Goal: Entertainment & Leisure: Consume media (video, audio)

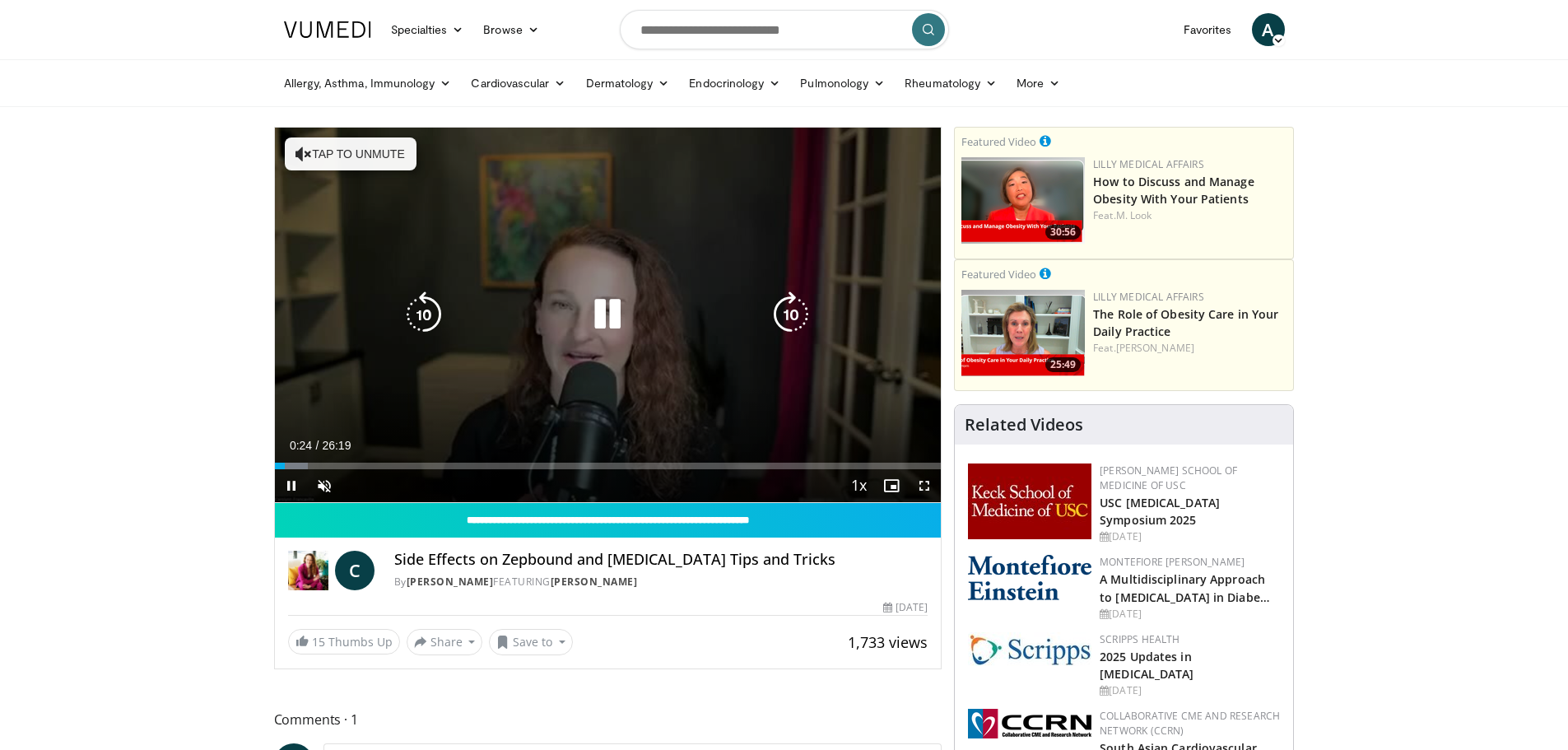
click at [306, 151] on icon "Video Player" at bounding box center [304, 154] width 16 height 16
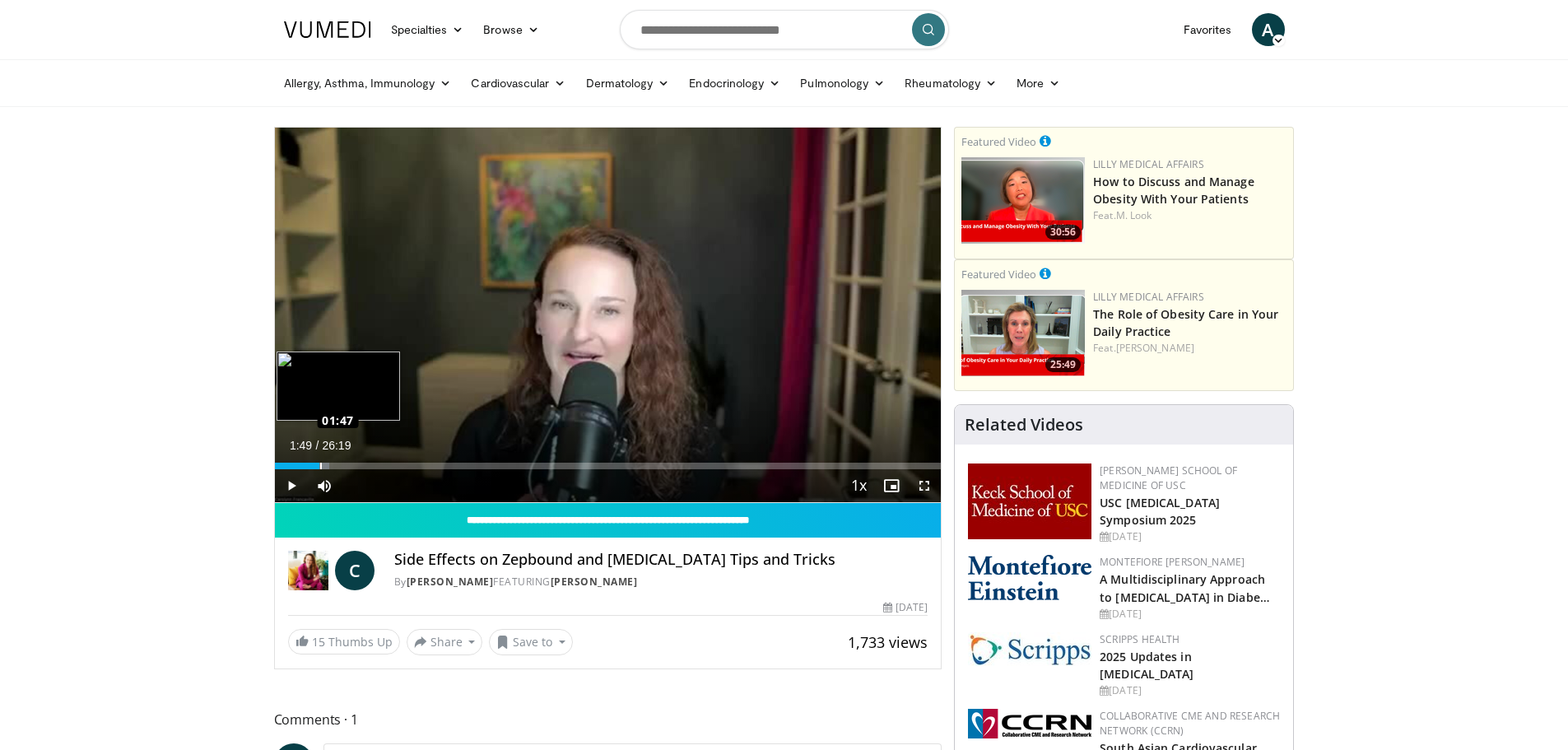
drag, startPoint x: 279, startPoint y: 464, endPoint x: 321, endPoint y: 461, distance: 42.1
click at [321, 461] on div "Loaded : 8.21% 01:45 01:47" at bounding box center [608, 461] width 667 height 15
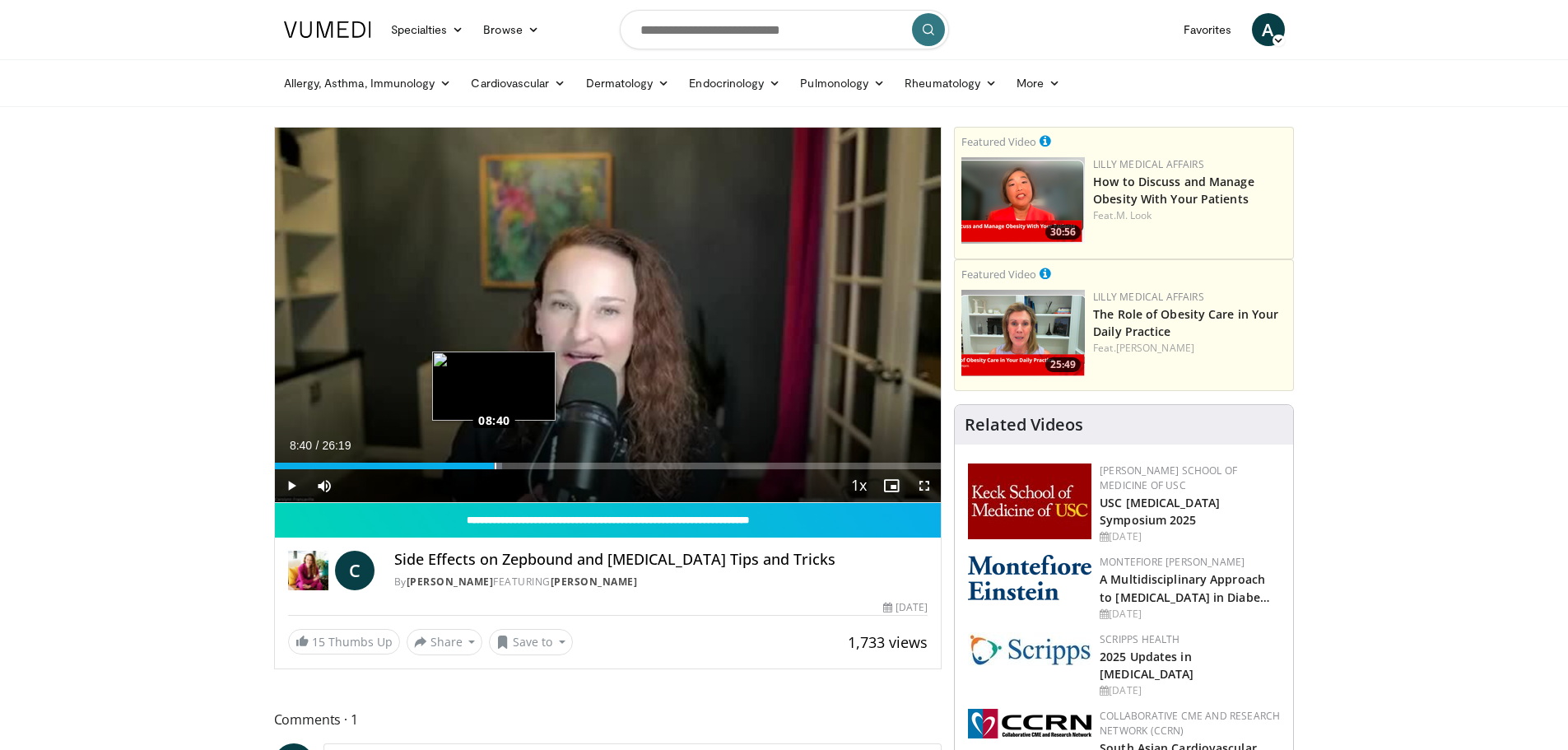
drag, startPoint x: 317, startPoint y: 467, endPoint x: 494, endPoint y: 454, distance: 177.5
click at [494, 454] on div "Loaded : 34.20% 08:40 08:40" at bounding box center [608, 461] width 667 height 15
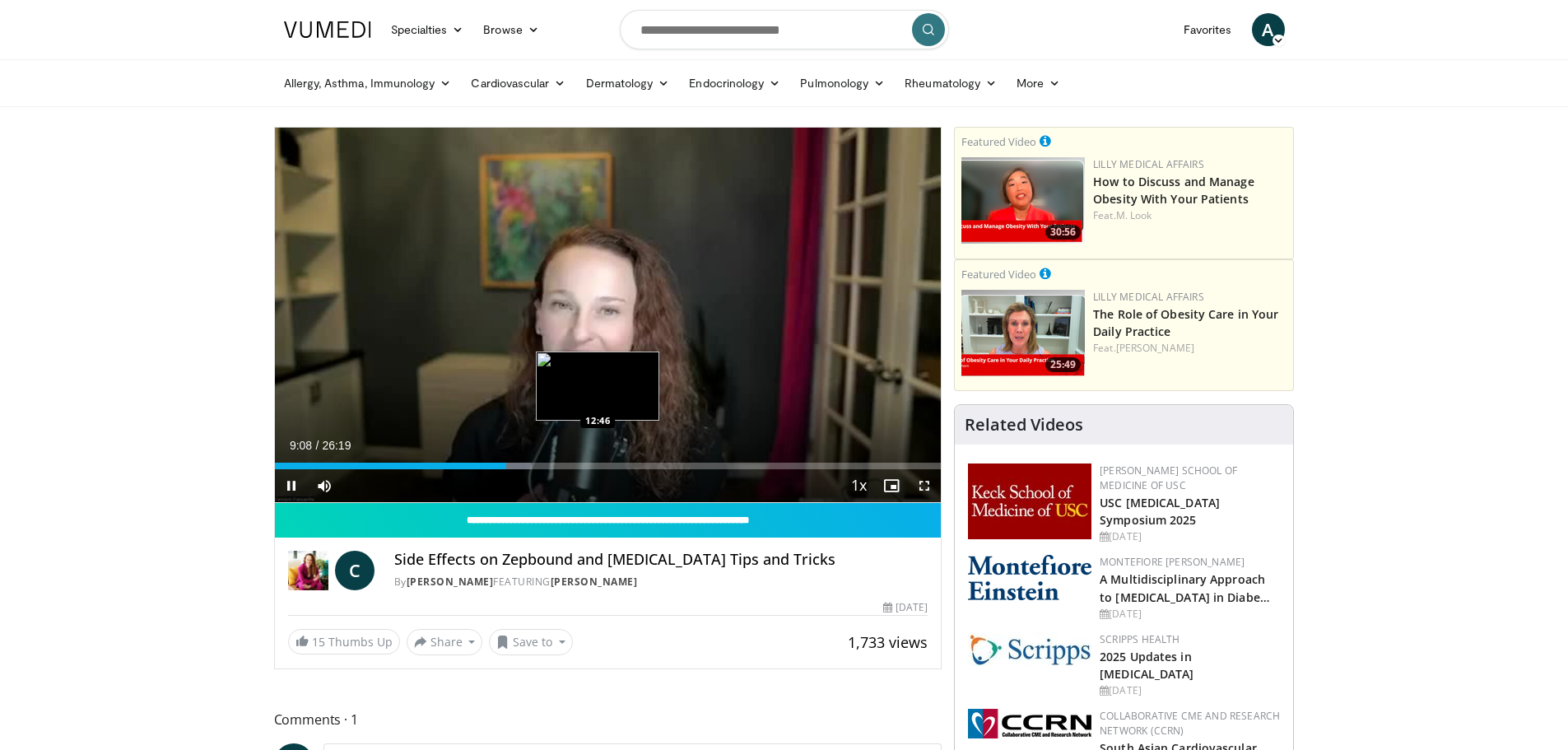
click at [597, 464] on video-js "**********" at bounding box center [608, 315] width 667 height 375
click at [613, 464] on div "Loaded : 39.20% 09:15 13:21" at bounding box center [608, 466] width 667 height 6
click at [641, 466] on div "Progress Bar" at bounding box center [630, 466] width 34 height 6
click at [670, 461] on video-js "**********" at bounding box center [608, 315] width 667 height 375
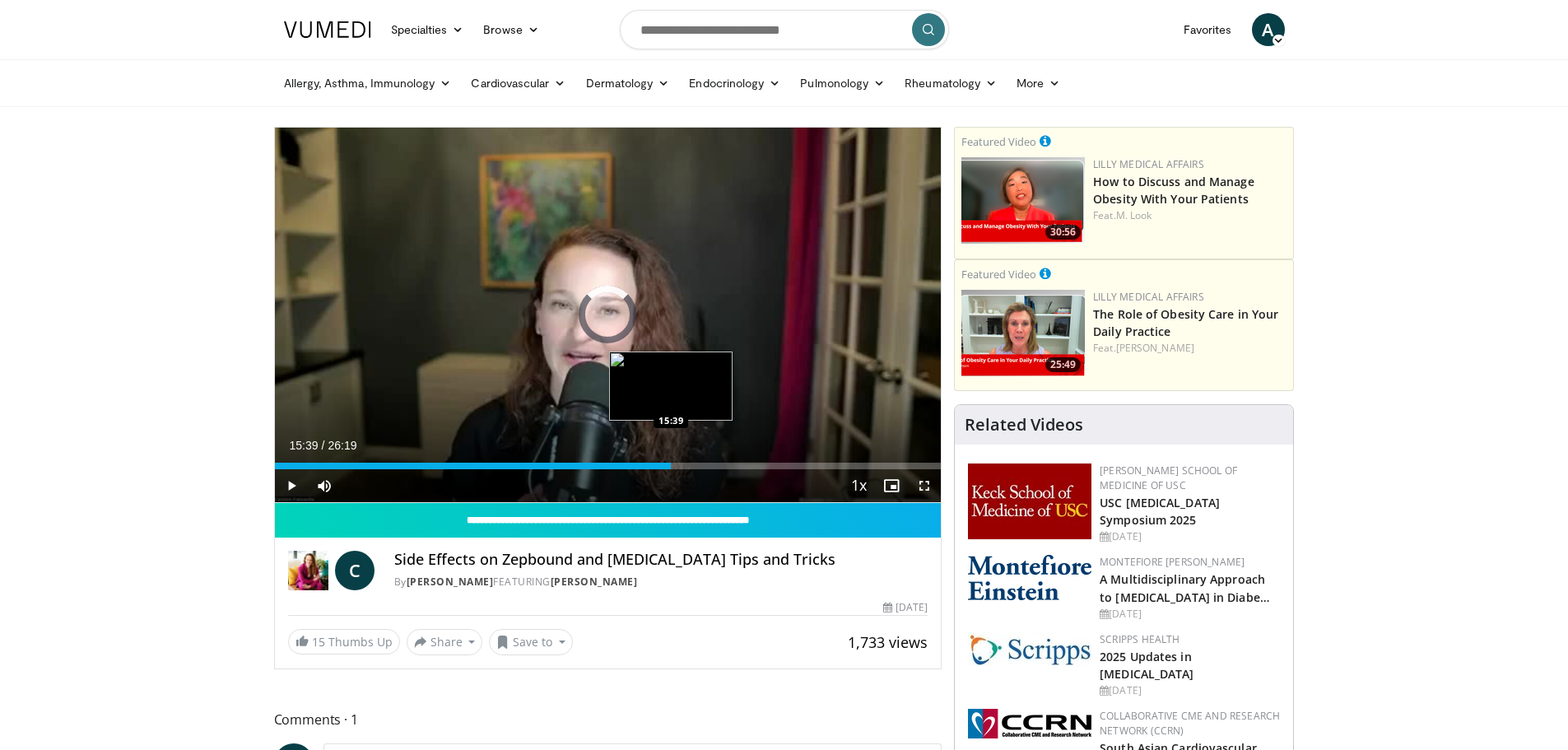
click at [671, 461] on div "Loaded : 59.43% 15:39 15:39" at bounding box center [608, 461] width 667 height 15
click at [655, 463] on div "15:45" at bounding box center [466, 466] width 381 height 6
click at [640, 464] on div "14:27" at bounding box center [458, 466] width 366 height 6
click at [661, 465] on div "Loaded : 59.43% 14:36 15:16" at bounding box center [608, 466] width 667 height 6
click at [689, 464] on video-js "**********" at bounding box center [608, 315] width 667 height 375
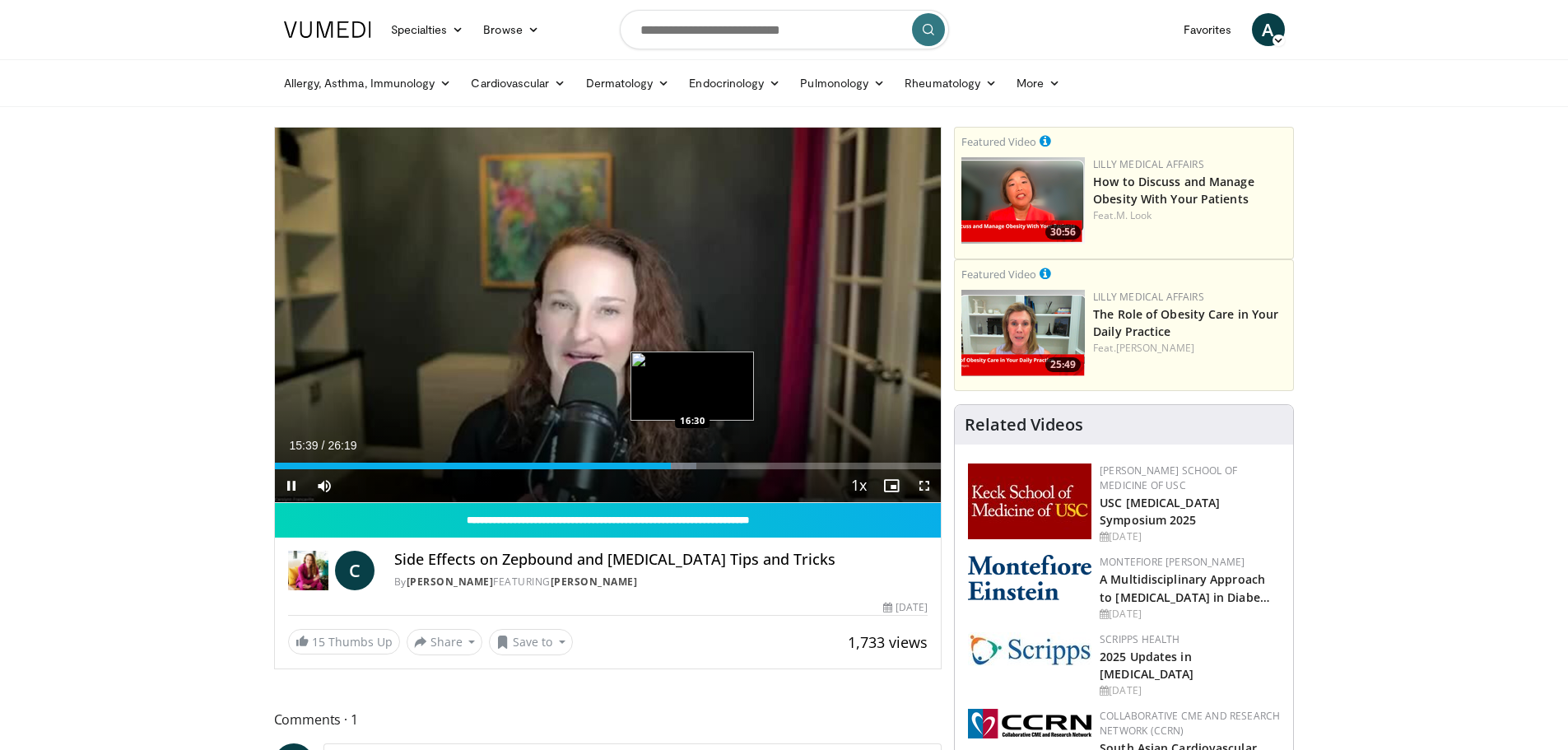
click at [692, 466] on div "Loaded : 63.33% 15:40 16:30" at bounding box center [608, 466] width 667 height 6
click at [741, 468] on div "Loaded : 68.28% 18:27 18:29" at bounding box center [608, 466] width 667 height 6
click at [767, 464] on video-js "**********" at bounding box center [608, 315] width 667 height 375
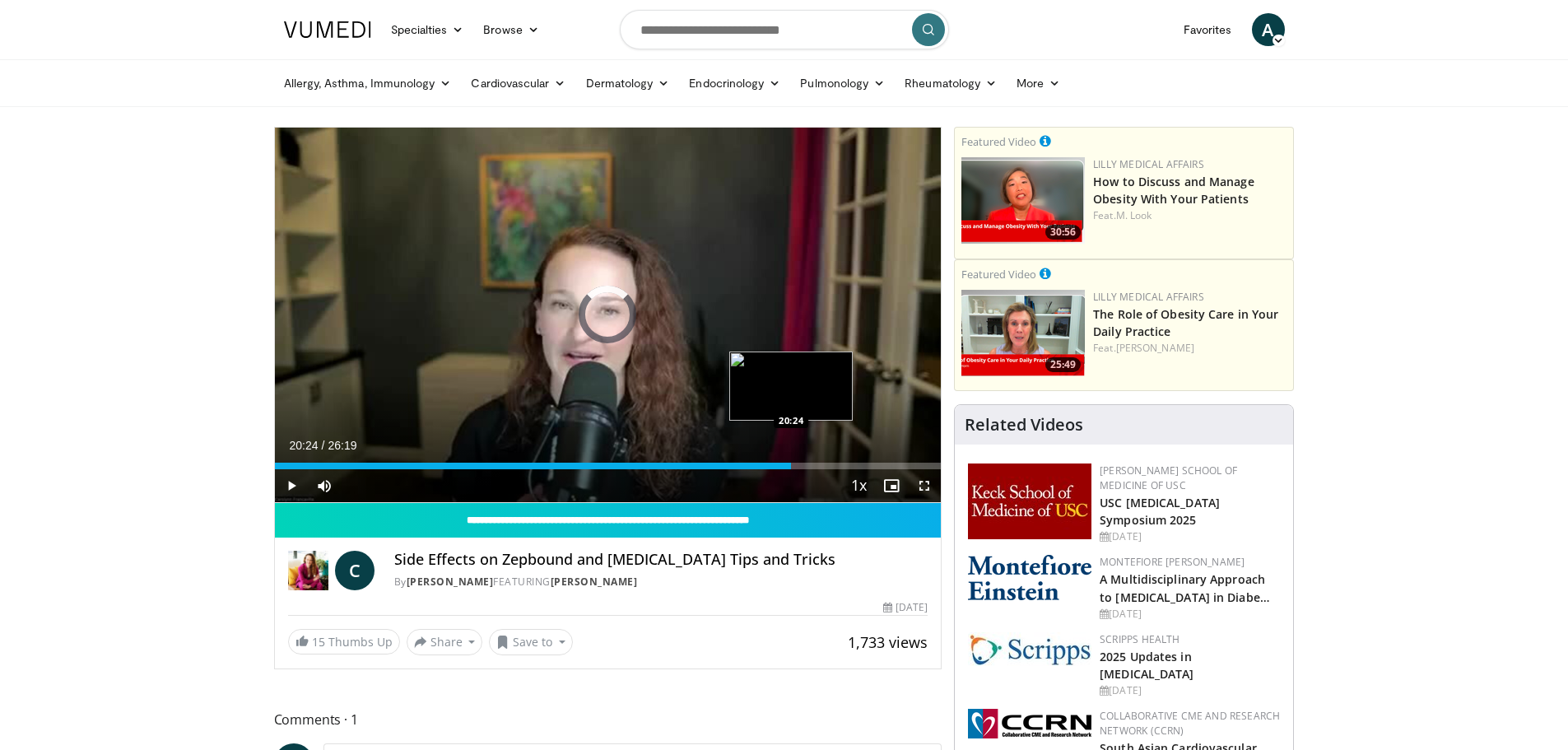
click at [791, 464] on div "Loaded : 74.60% 20:24 20:24" at bounding box center [608, 466] width 667 height 6
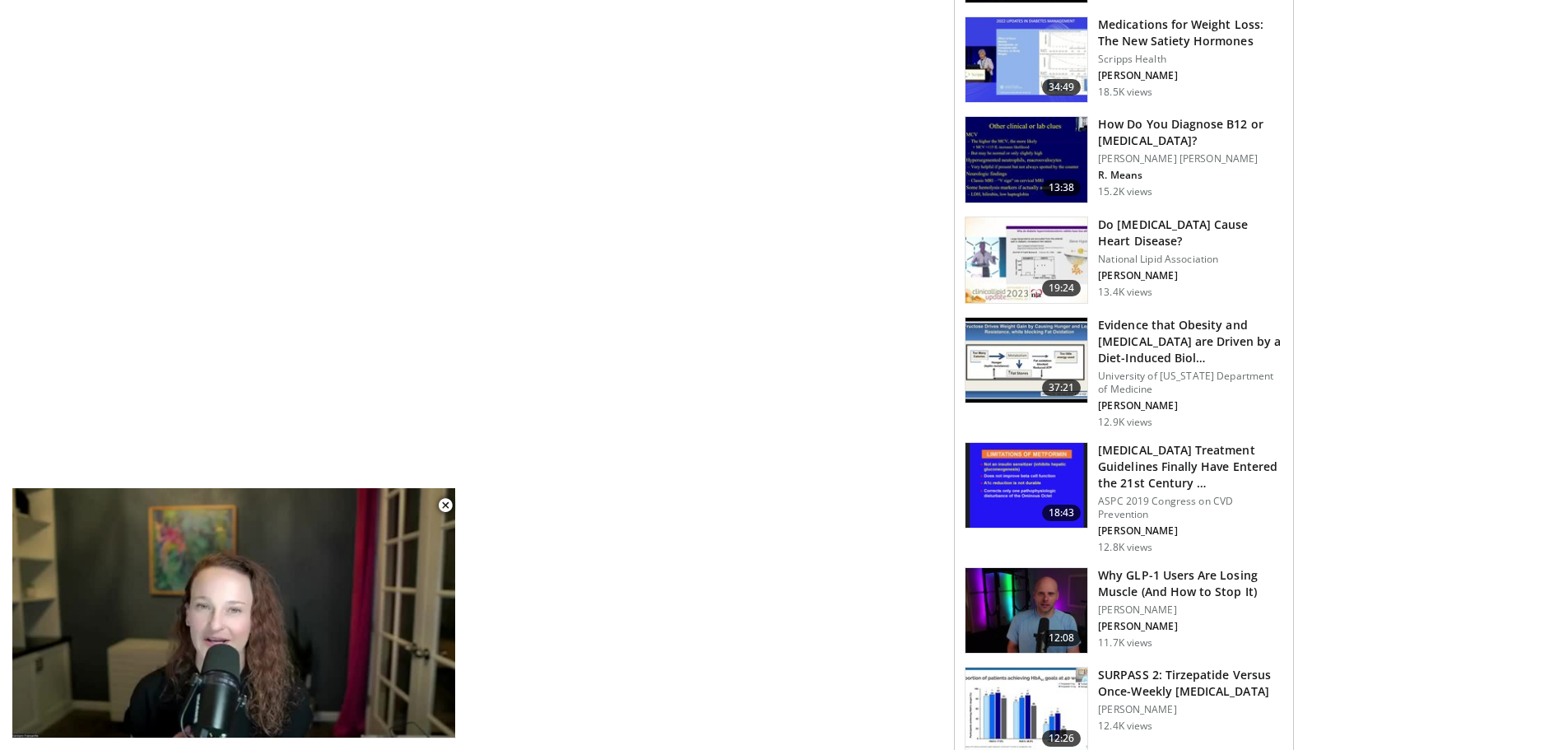
scroll to position [579, 0]
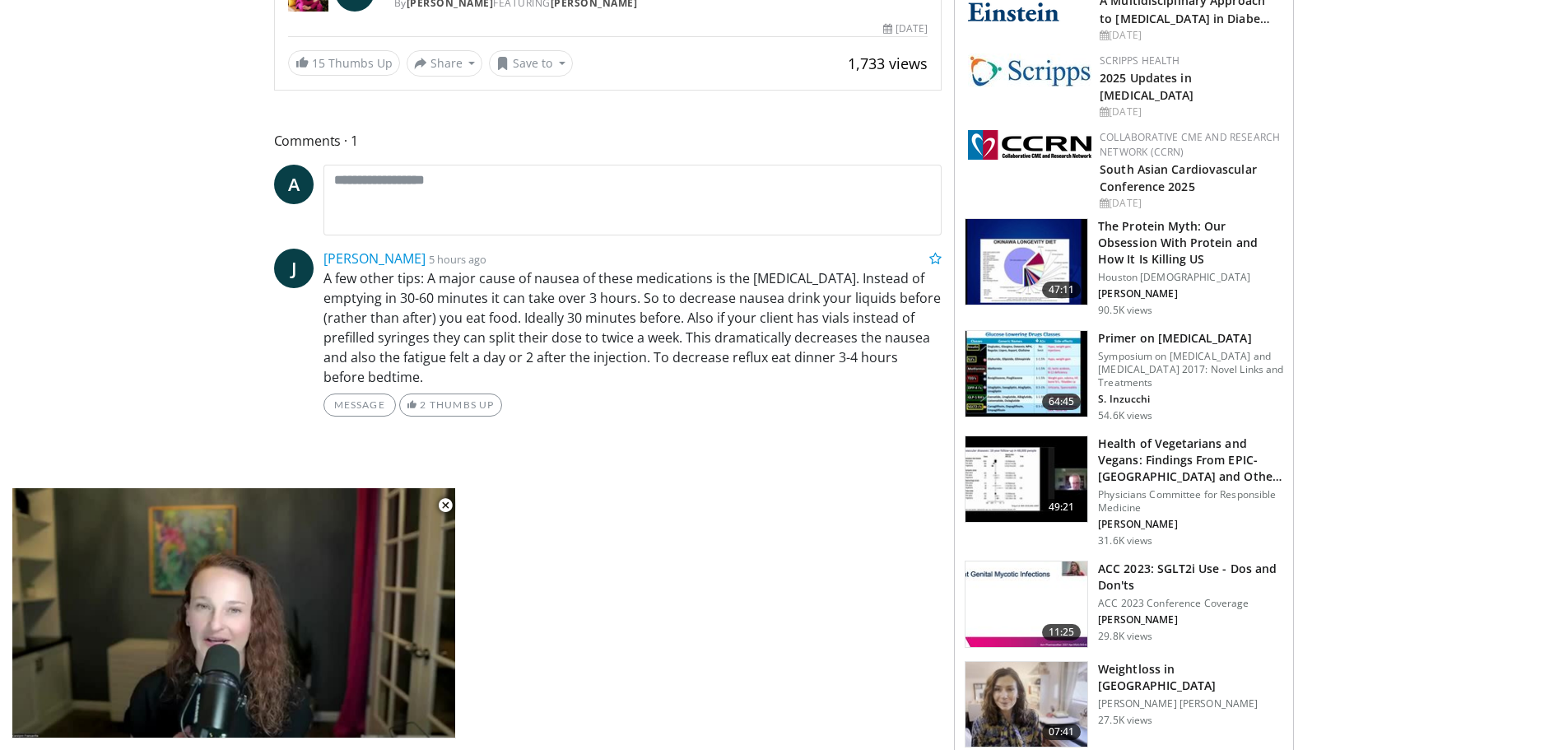
click at [1166, 347] on h3 "Primer on [MEDICAL_DATA]" at bounding box center [1190, 339] width 185 height 16
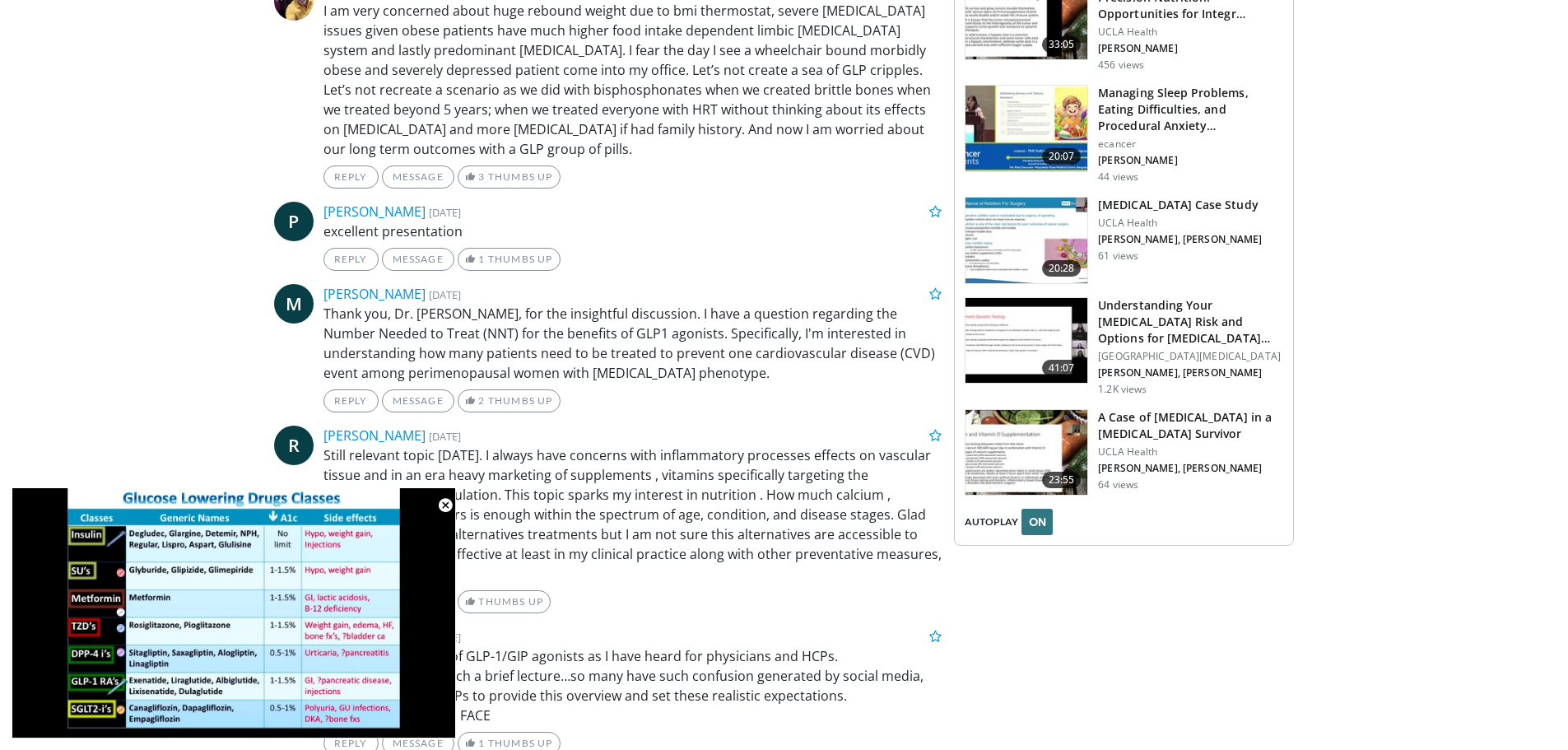
scroll to position [2269, 0]
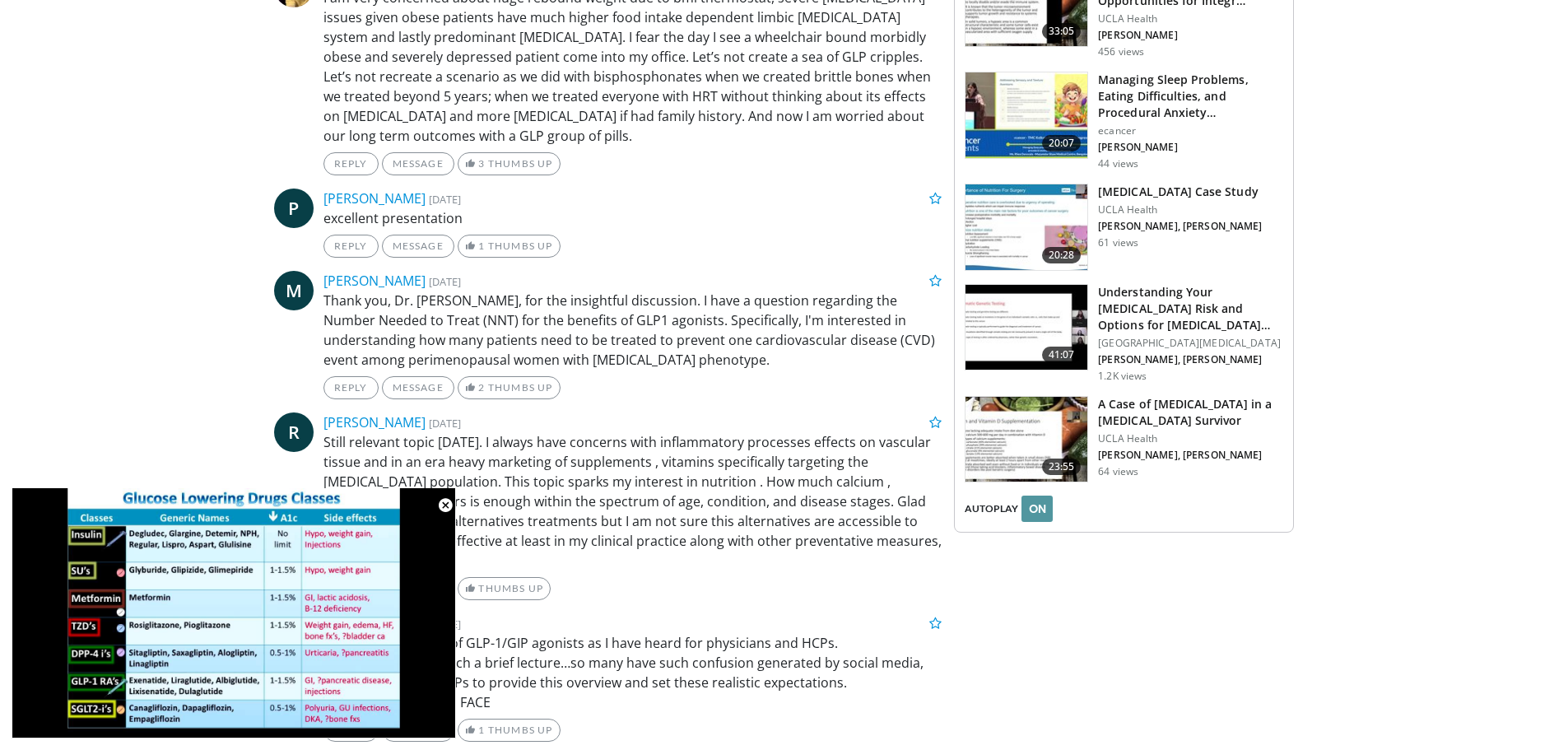
click at [1041, 496] on button "ON" at bounding box center [1037, 508] width 31 height 26
click at [1030, 496] on button "OFF" at bounding box center [1037, 508] width 31 height 26
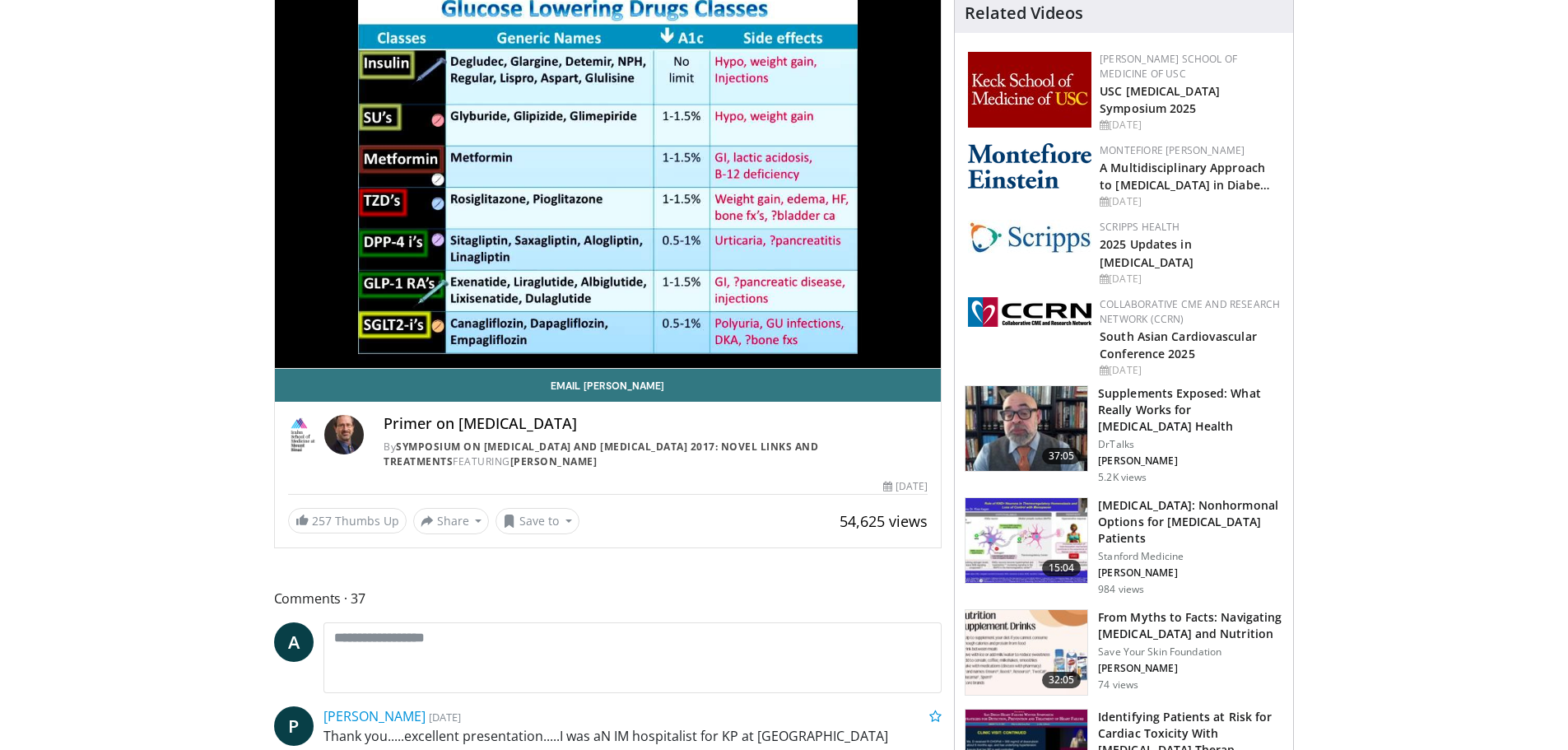
scroll to position [0, 0]
